Goal: Information Seeking & Learning: Learn about a topic

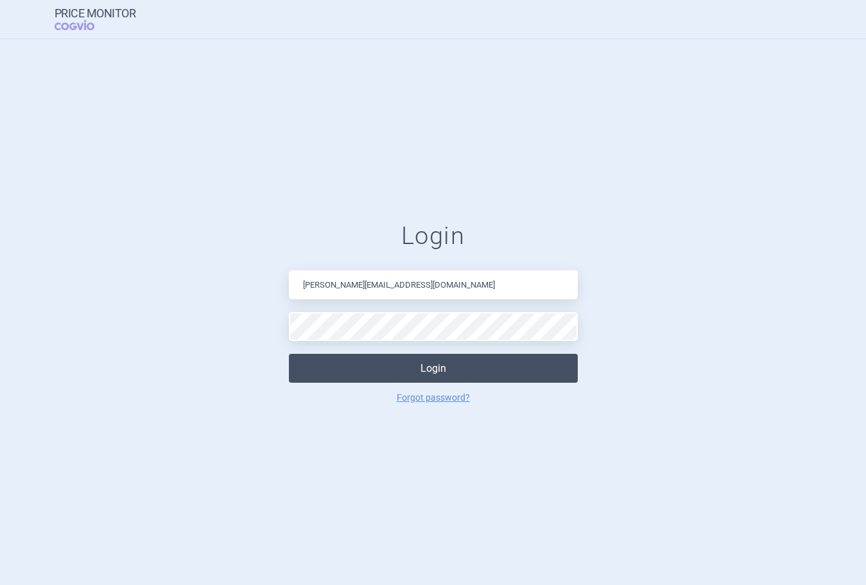
click at [385, 354] on button "Login" at bounding box center [433, 368] width 289 height 29
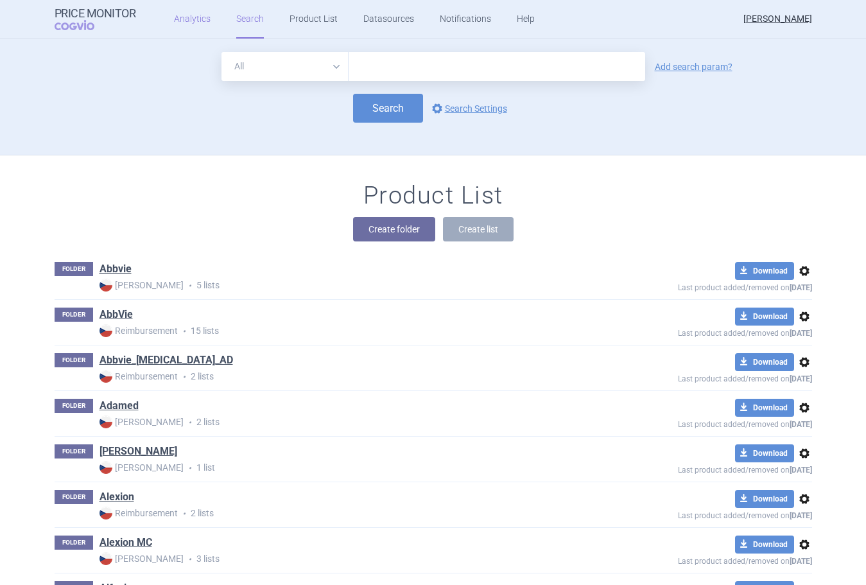
click at [203, 24] on link "Analytics" at bounding box center [192, 19] width 37 height 39
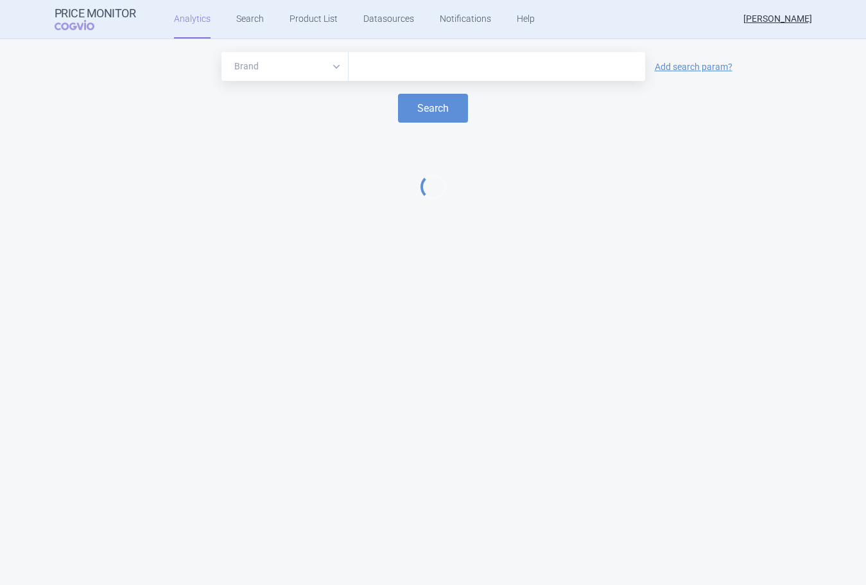
click at [400, 52] on div at bounding box center [496, 66] width 297 height 29
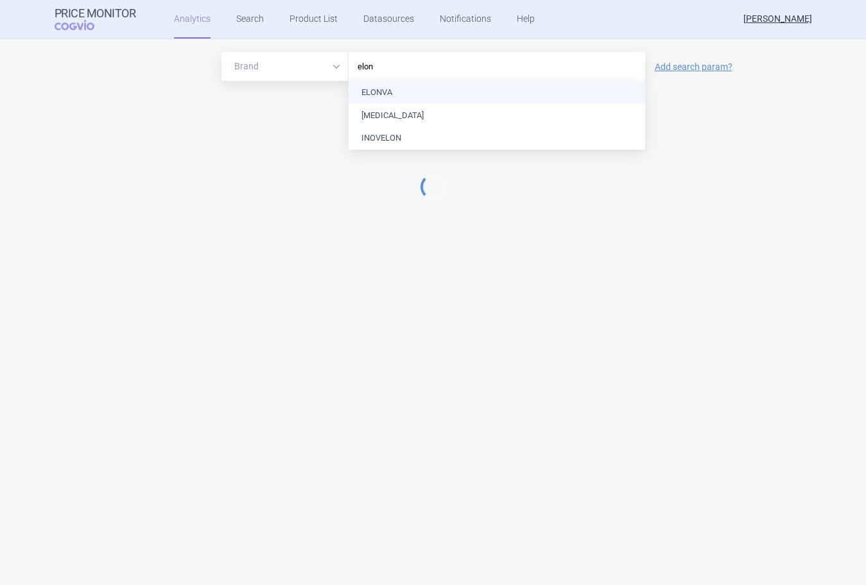
type input "elonv"
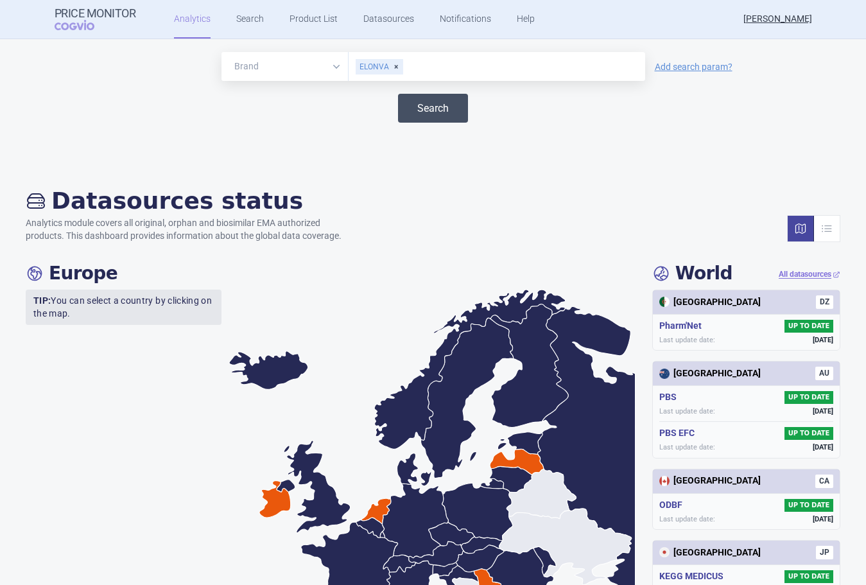
click at [409, 113] on button "Search" at bounding box center [433, 108] width 70 height 29
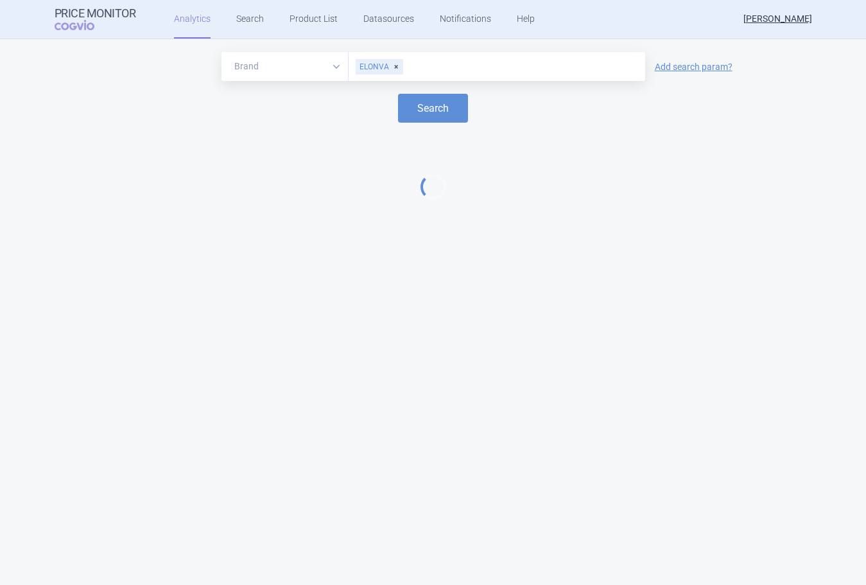
select select "EUR"
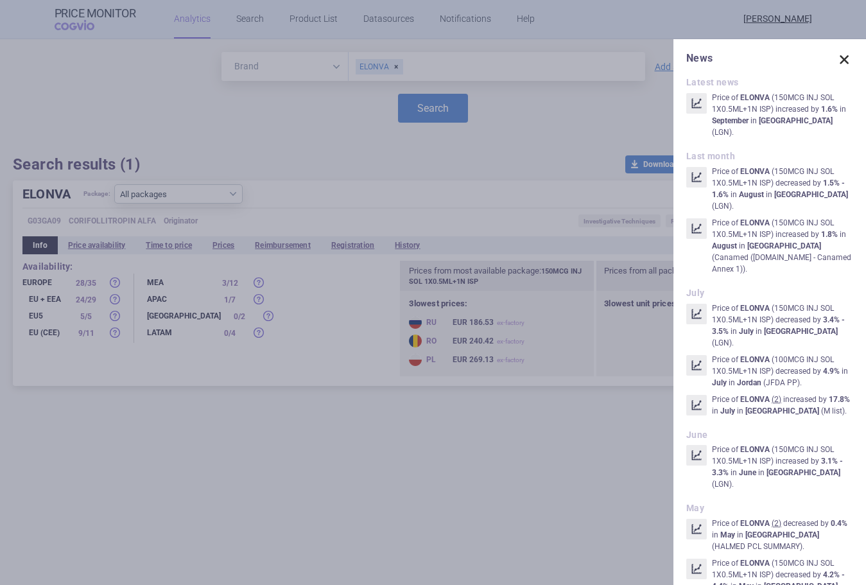
click at [838, 54] on span at bounding box center [844, 60] width 18 height 18
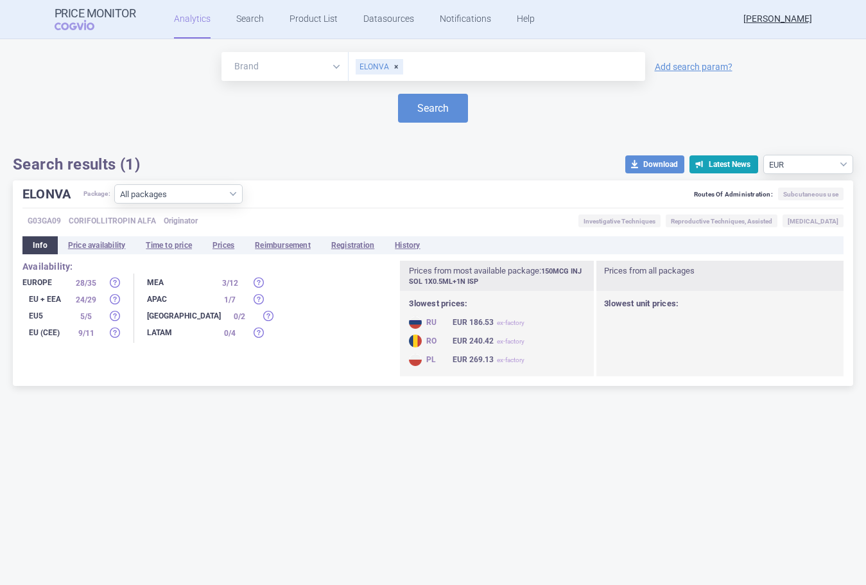
click at [336, 182] on div "ELONVA Package: All packages 100MCG INJ SOL 1X0.5ML+1N ISP ( 32 ) 150MCG INJ SO…" at bounding box center [433, 282] width 840 height 205
click at [230, 246] on li "Prices" at bounding box center [223, 245] width 42 height 18
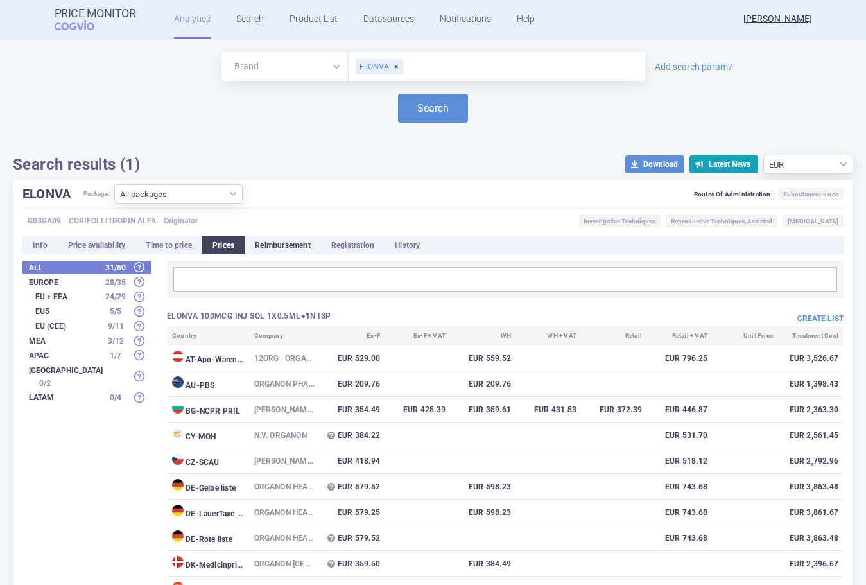
click at [278, 248] on li "Reimbursement" at bounding box center [283, 245] width 76 height 18
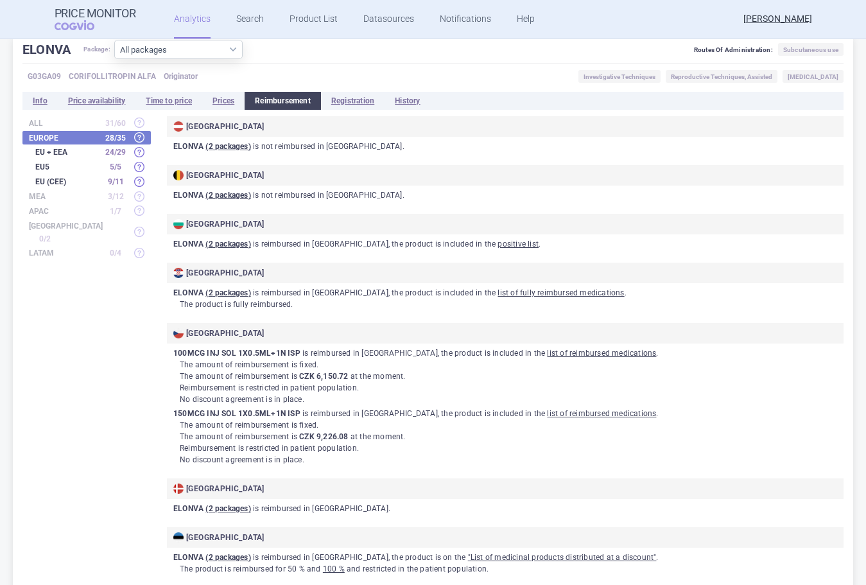
scroll to position [128, 0]
